Goal: Navigation & Orientation: Find specific page/section

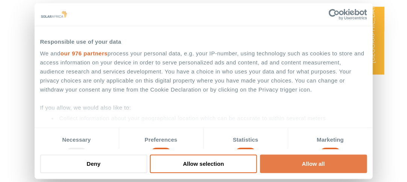
click at [336, 163] on button "Allow all" at bounding box center [313, 163] width 107 height 18
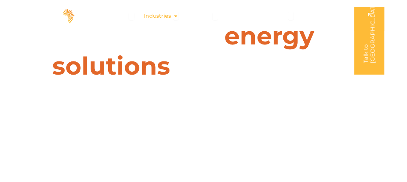
click at [163, 18] on span "Industries" at bounding box center [157, 16] width 27 height 8
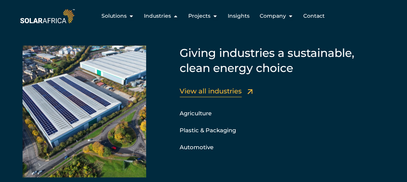
click at [200, 89] on link "View all industries" at bounding box center [211, 91] width 62 height 8
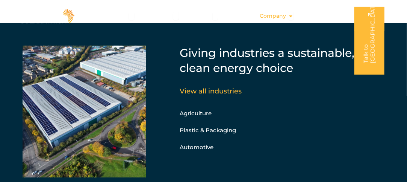
click at [282, 17] on span "Company" at bounding box center [273, 16] width 26 height 8
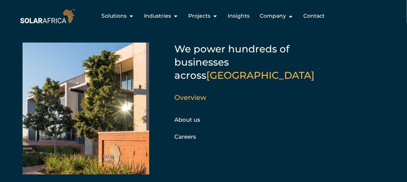
click at [195, 114] on div "About us Careers" at bounding box center [209, 128] width 68 height 28
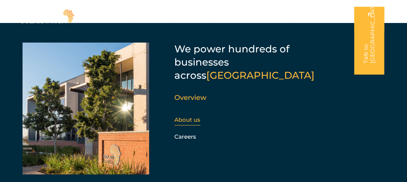
click at [194, 116] on link "About us" at bounding box center [188, 119] width 26 height 7
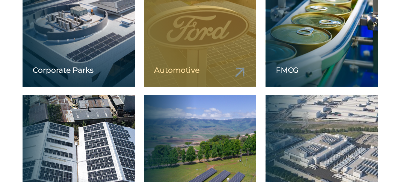
scroll to position [677, 0]
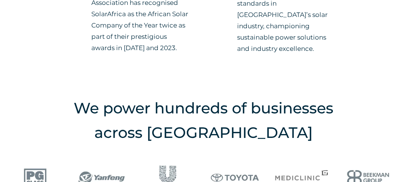
scroll to position [903, 0]
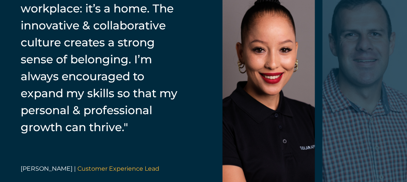
scroll to position [1128, 0]
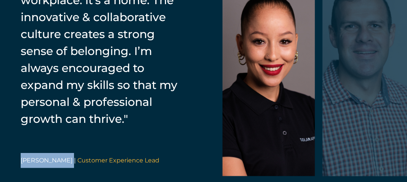
drag, startPoint x: 66, startPoint y: 159, endPoint x: 21, endPoint y: 160, distance: 45.1
click at [21, 160] on span "Riwanca Julius |" at bounding box center [48, 159] width 55 height 7
copy span "Riwanca Julius"
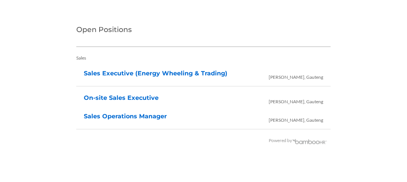
scroll to position [1467, 0]
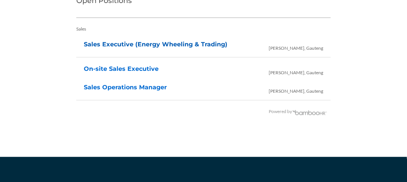
click at [131, 46] on link "Sales Executive (Energy Wheeling & Trading)" at bounding box center [156, 44] width 144 height 7
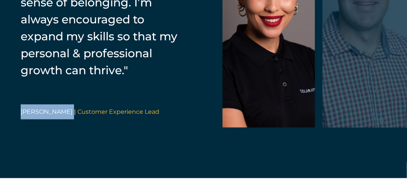
scroll to position [1177, 0]
